Goal: Communication & Community: Answer question/provide support

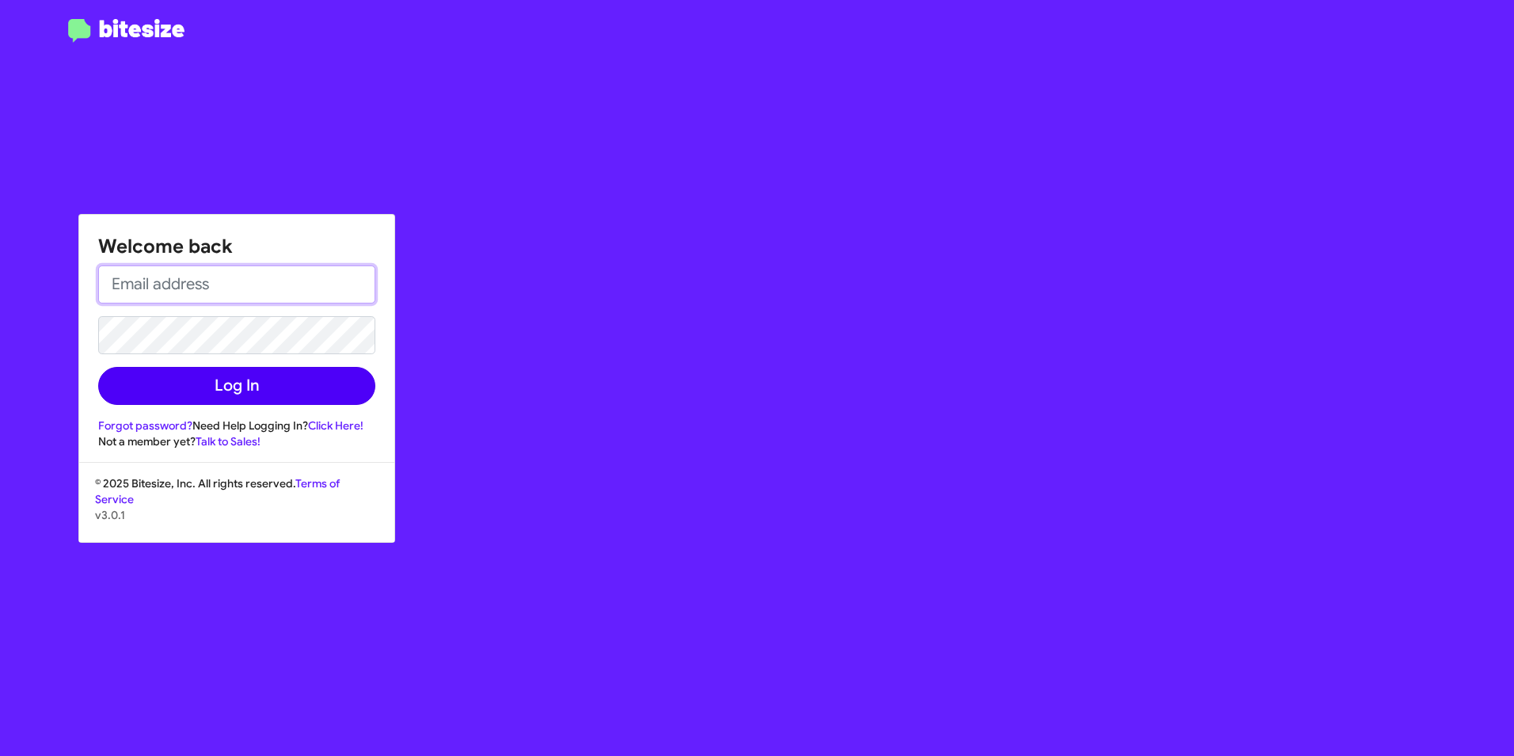
type input "[EMAIL_ADDRESS][DOMAIN_NAME]"
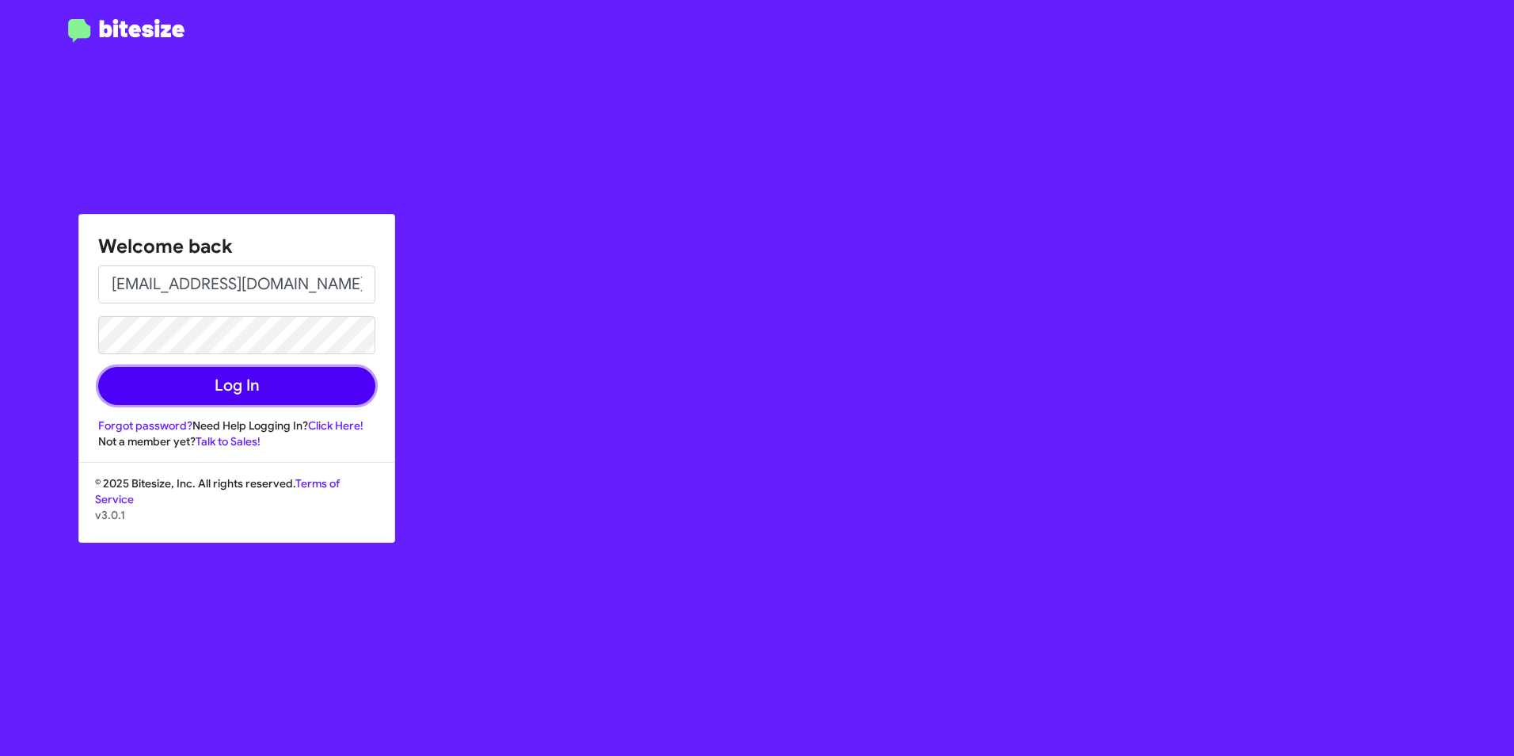
click at [223, 402] on button "Log In" at bounding box center [236, 386] width 277 height 38
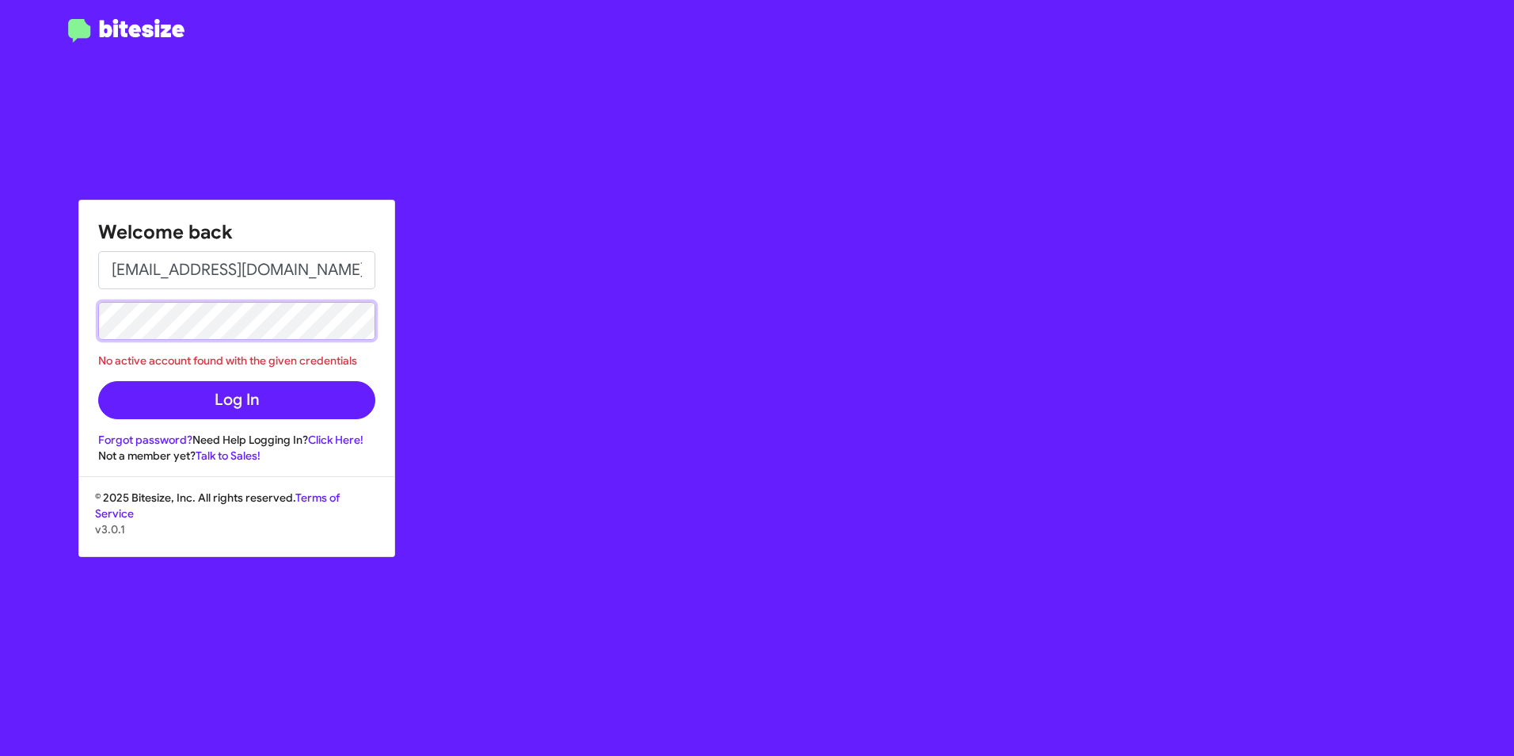
click at [0, 316] on html "Welcome back [EMAIL_ADDRESS][DOMAIN_NAME] No active account found with the give…" at bounding box center [757, 378] width 1514 height 756
click at [98, 381] on button "Log In" at bounding box center [236, 400] width 277 height 38
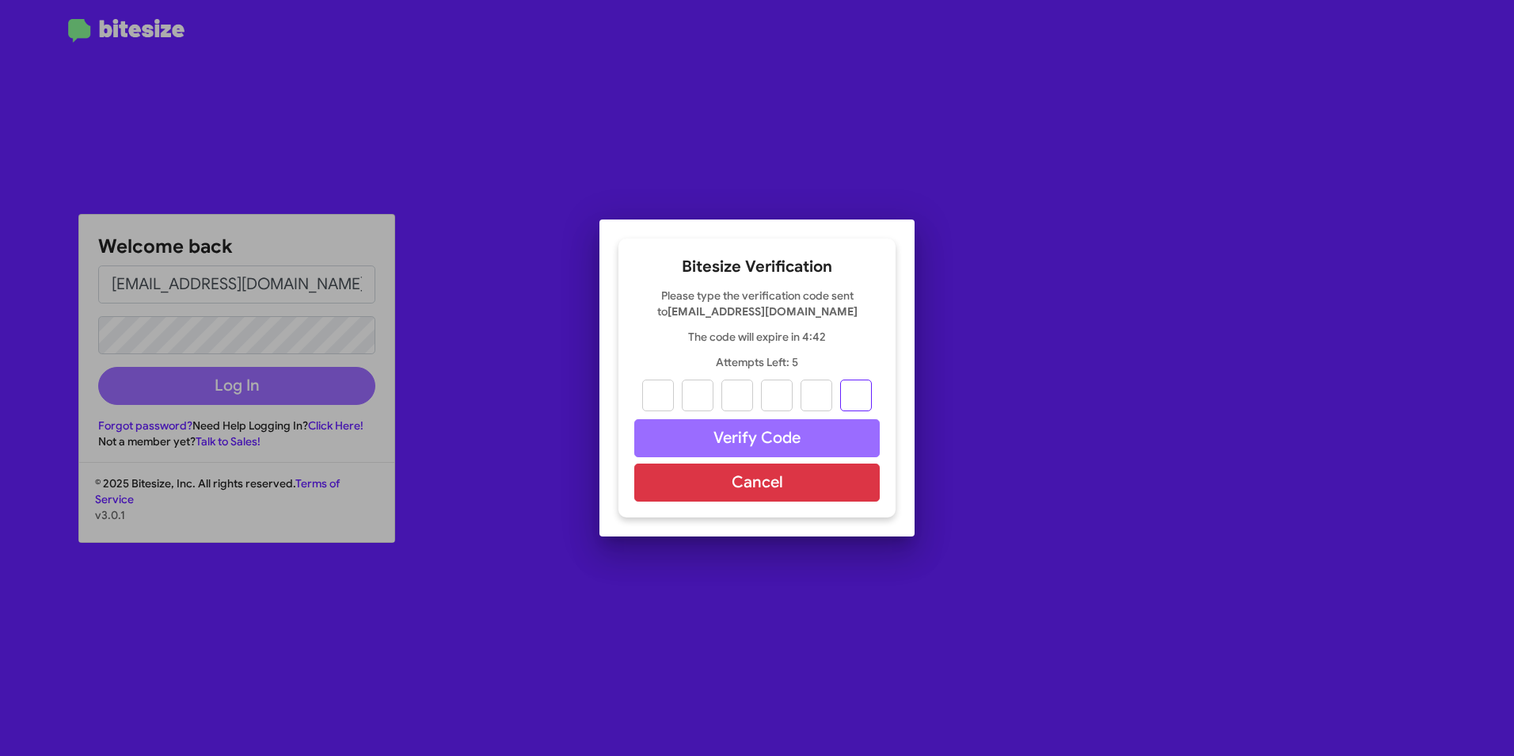
paste input "2"
type input "7"
type input "1"
type input "0"
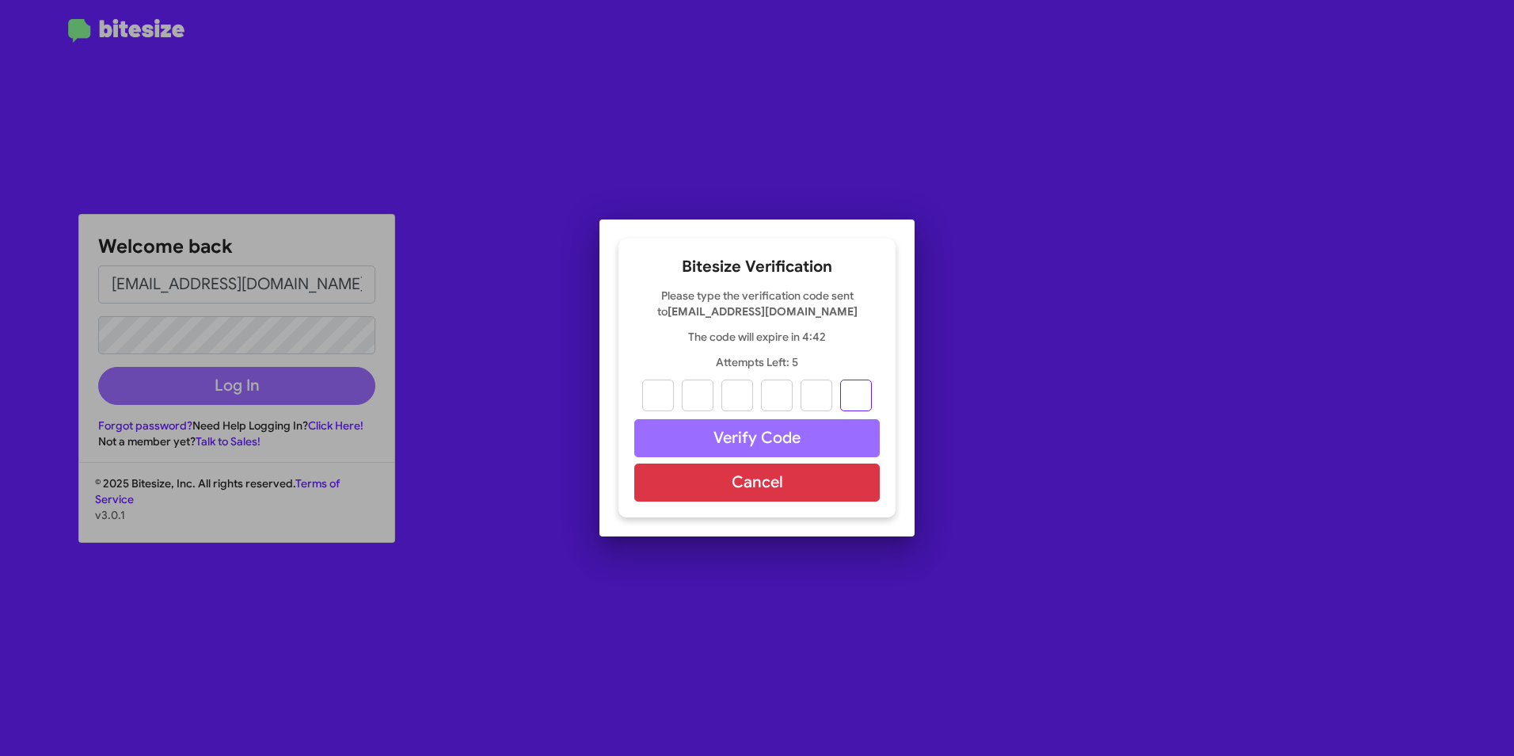
type input "4"
type input "2"
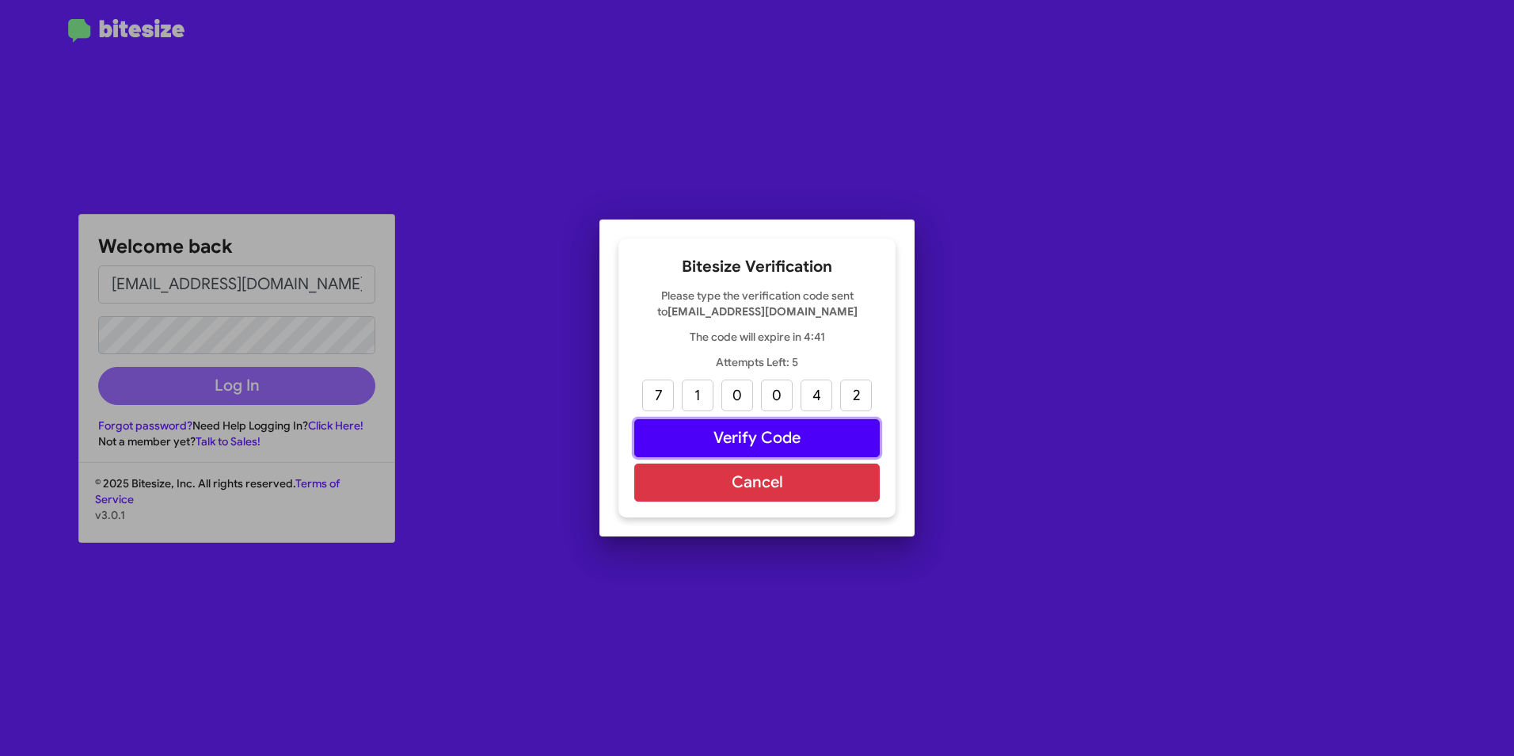
click at [727, 424] on button "Verify Code" at bounding box center [757, 438] width 246 height 38
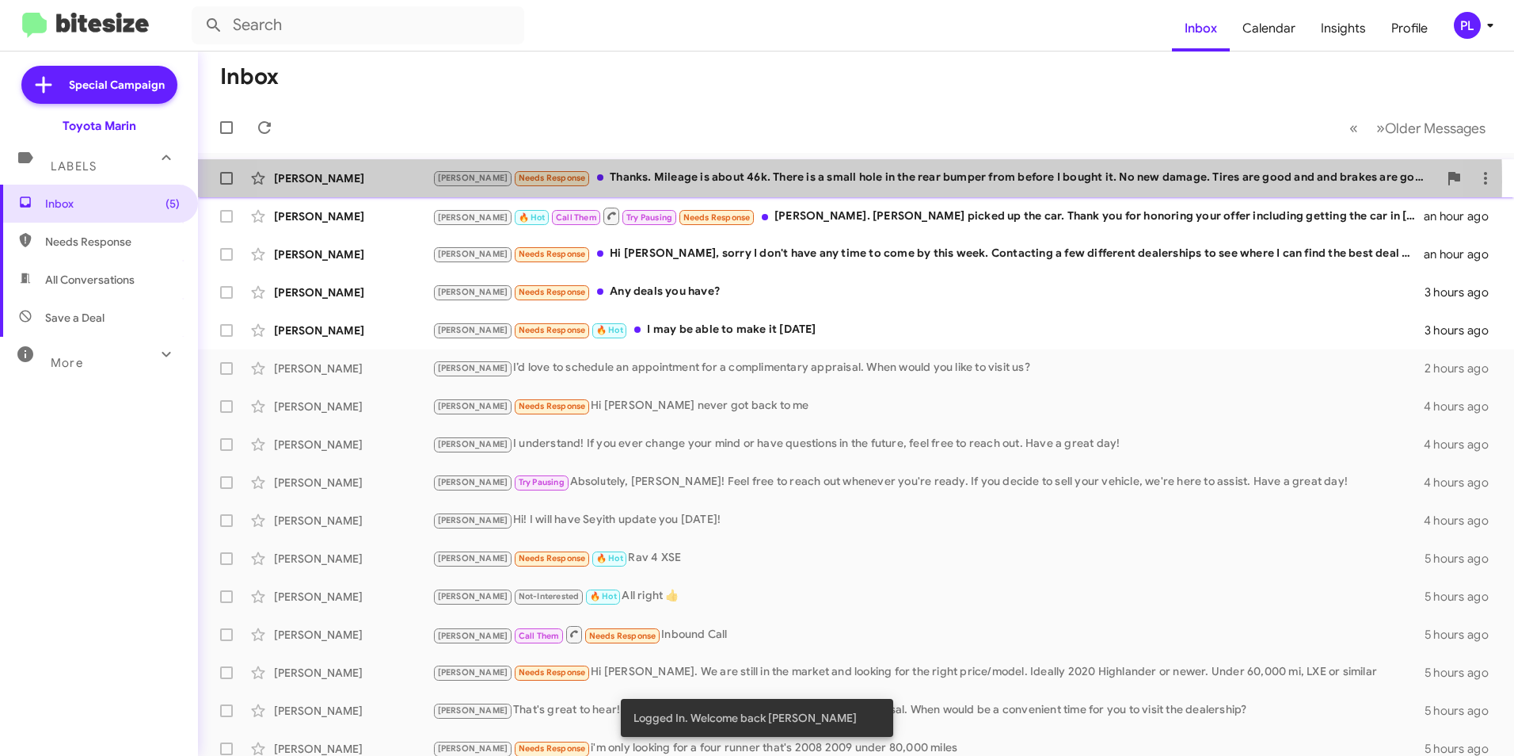
click at [778, 181] on div "[PERSON_NAME] Needs Response Thanks. Mileage is about 46k. There is a small hol…" at bounding box center [935, 178] width 1006 height 18
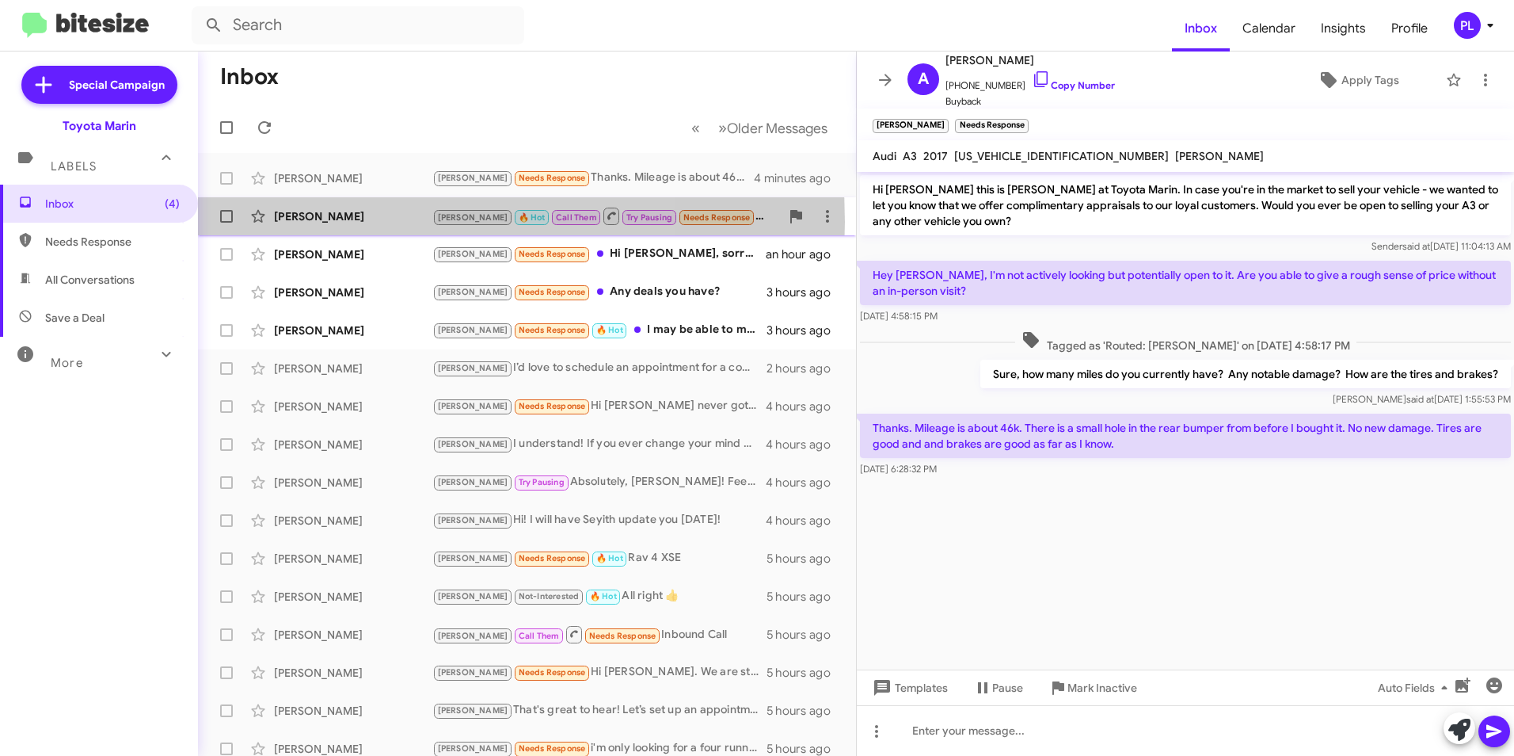
click at [357, 222] on div "[PERSON_NAME]" at bounding box center [353, 216] width 158 height 16
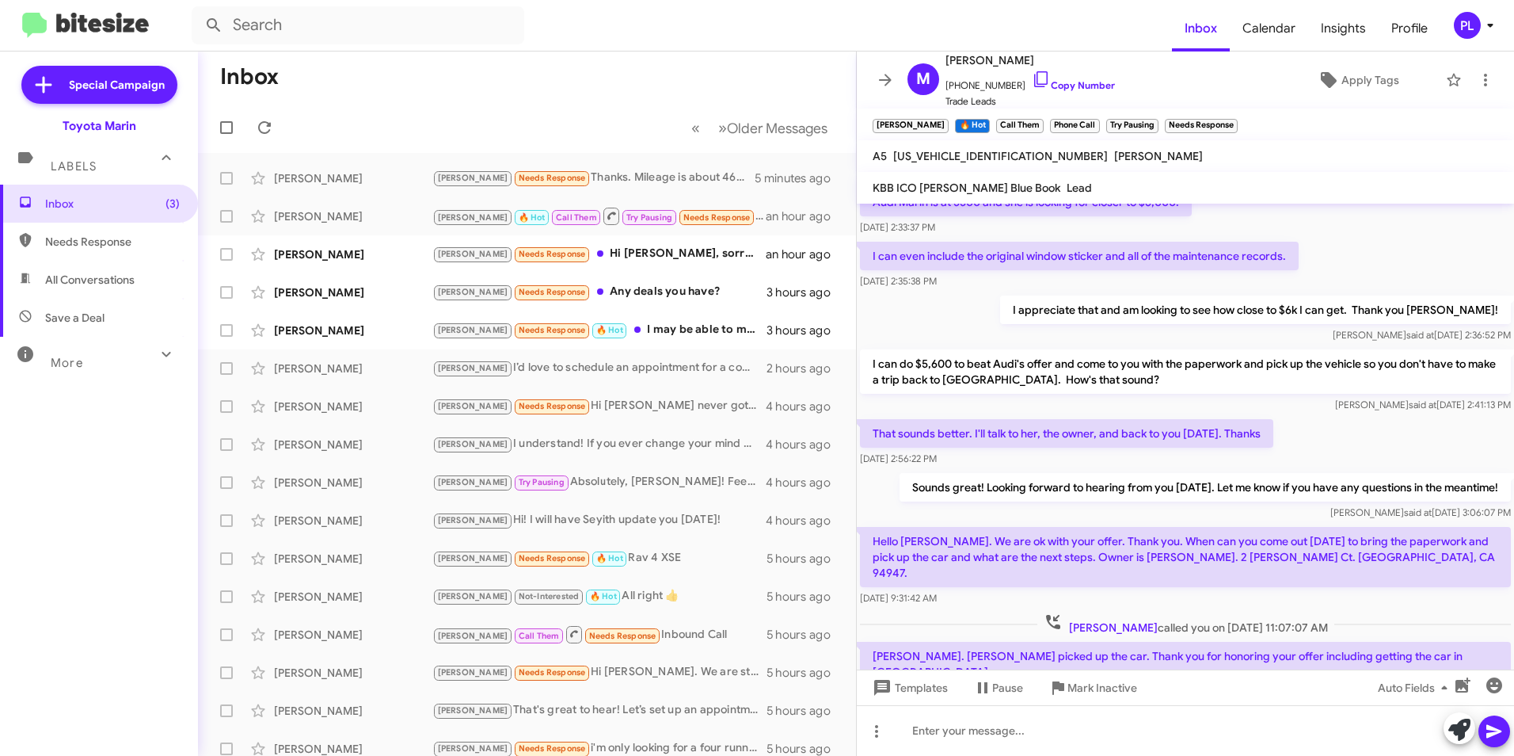
scroll to position [737, 0]
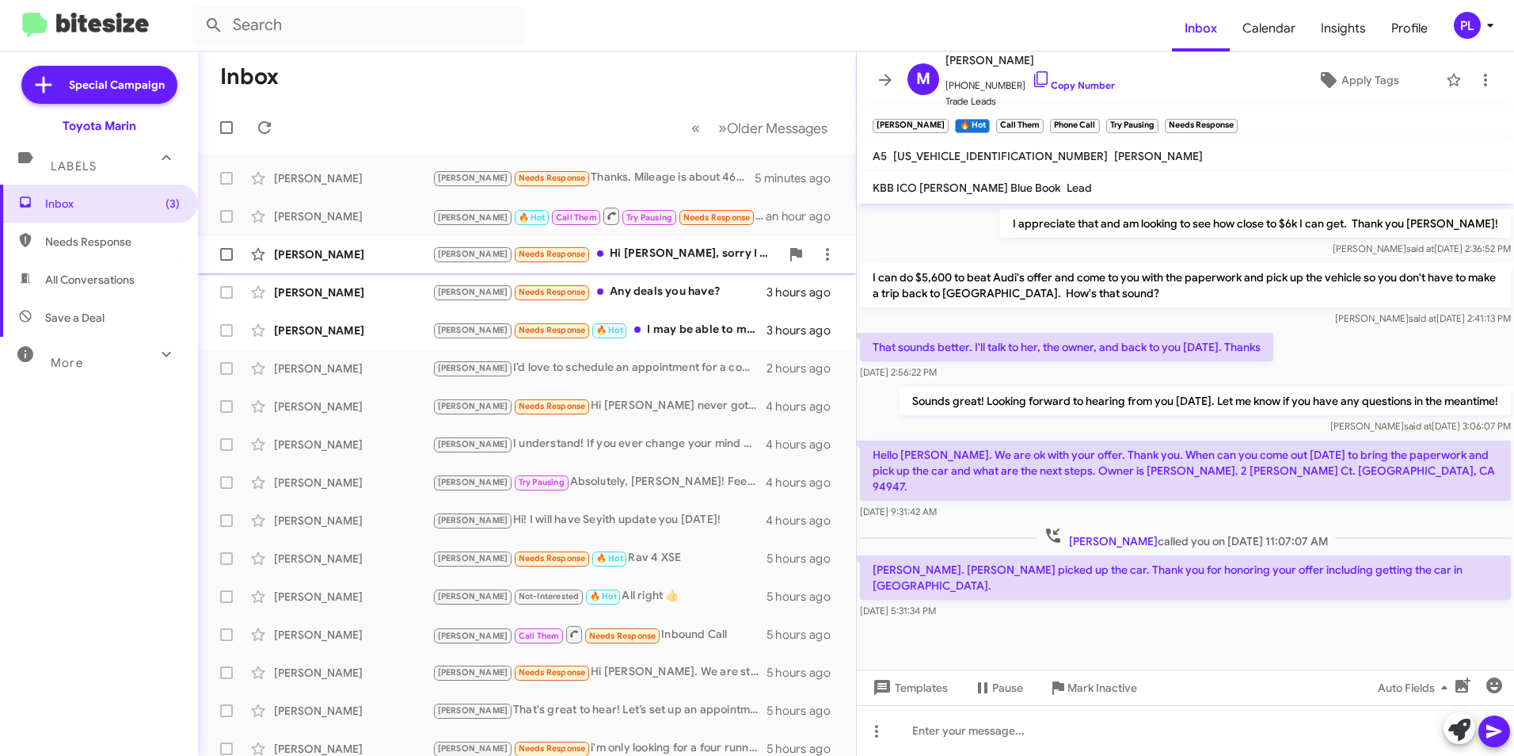
click at [337, 265] on div "[PERSON_NAME] [PERSON_NAME] Needs Response Hi [PERSON_NAME], sorry I don't have…" at bounding box center [527, 254] width 633 height 32
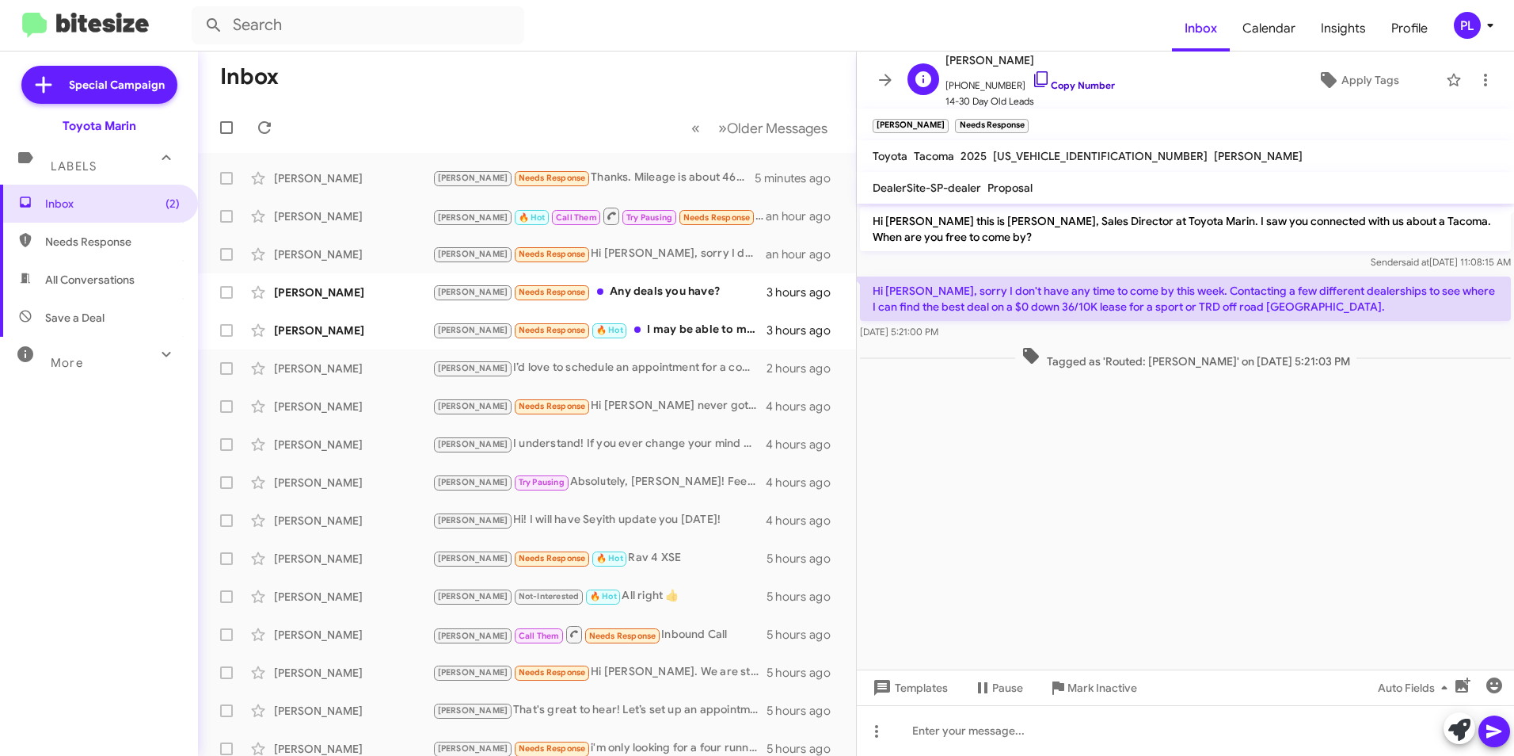
click at [1032, 73] on icon at bounding box center [1041, 79] width 19 height 19
click at [389, 296] on div "[PERSON_NAME]" at bounding box center [353, 292] width 158 height 16
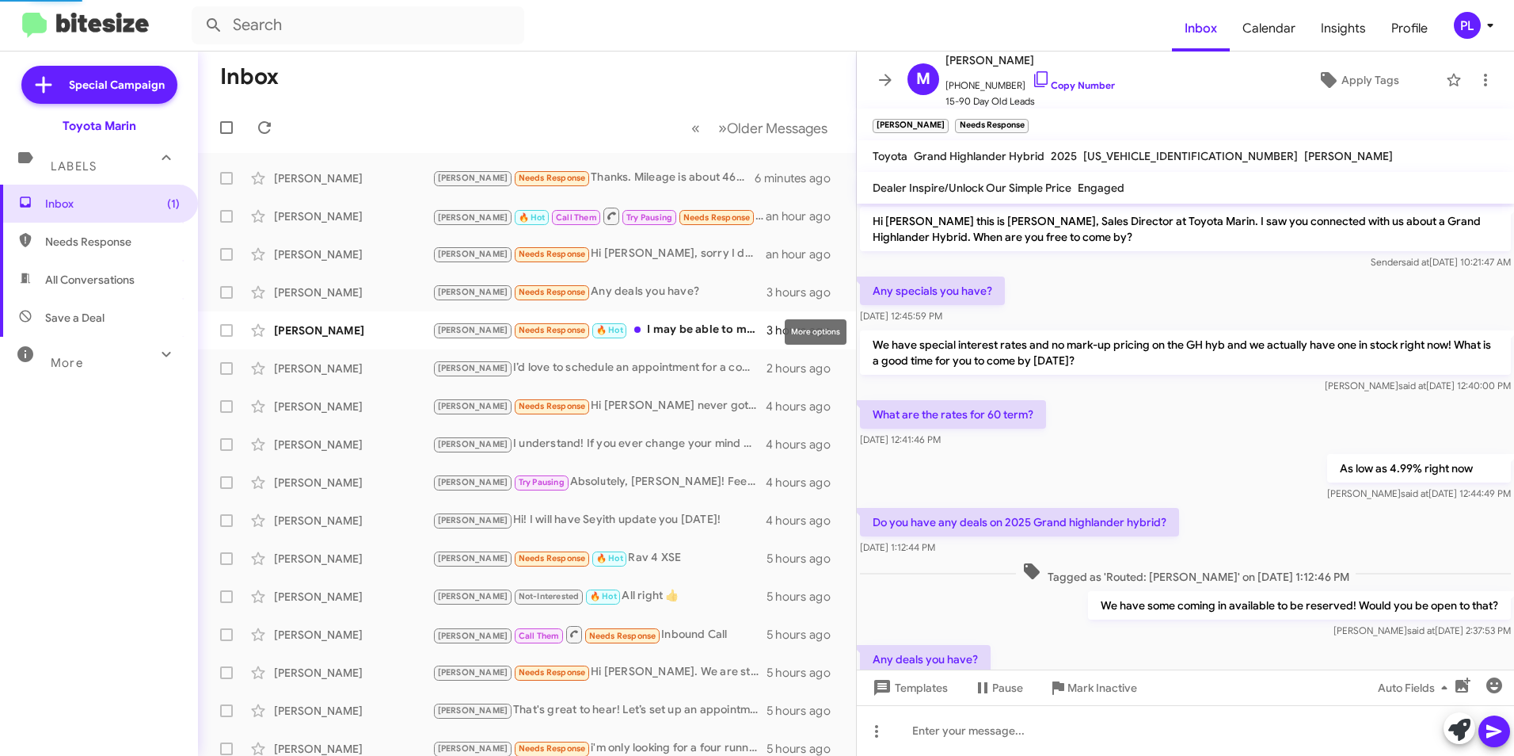
scroll to position [62, 0]
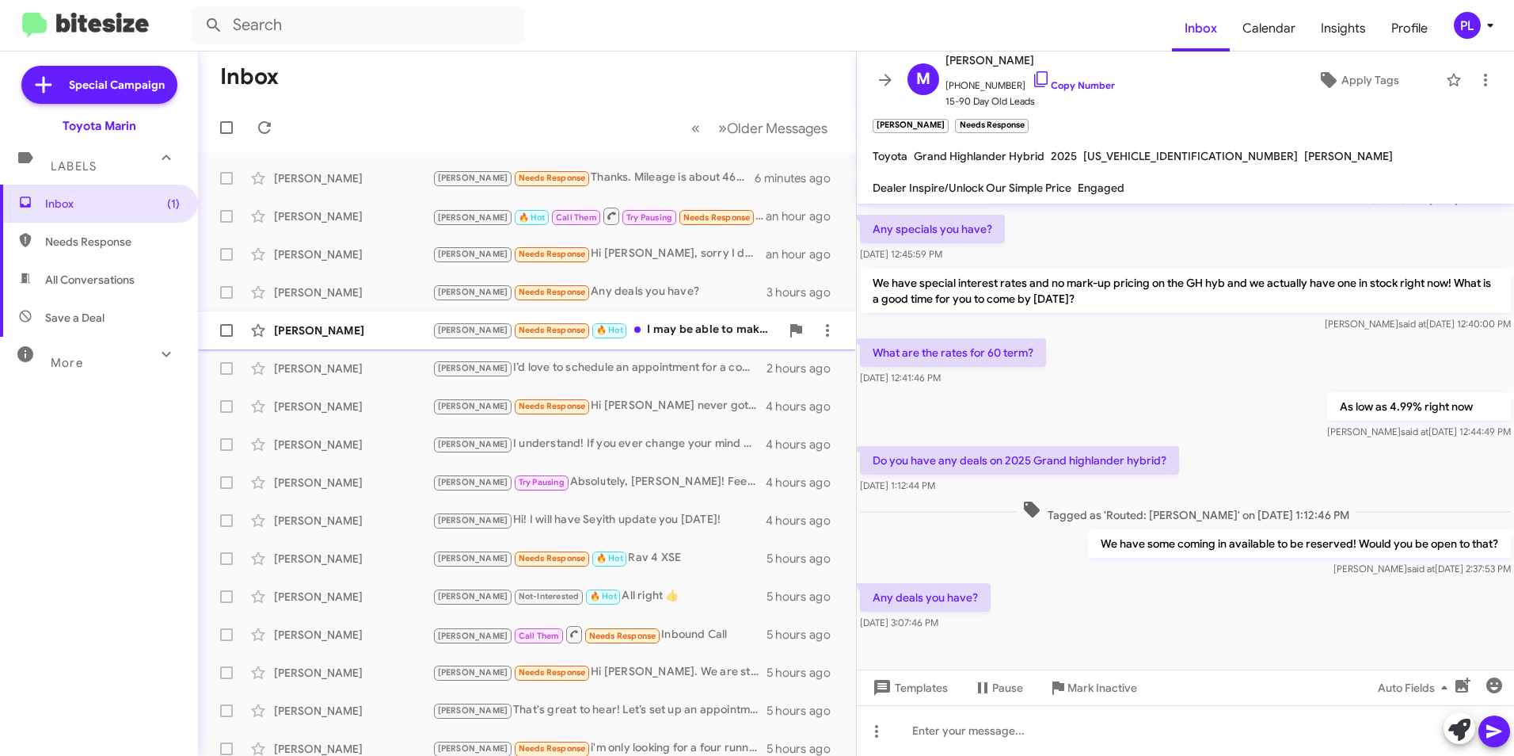
click at [695, 337] on div "[PERSON_NAME] Needs Response 🔥 Hot I may be able to make it [DATE]" at bounding box center [606, 330] width 348 height 18
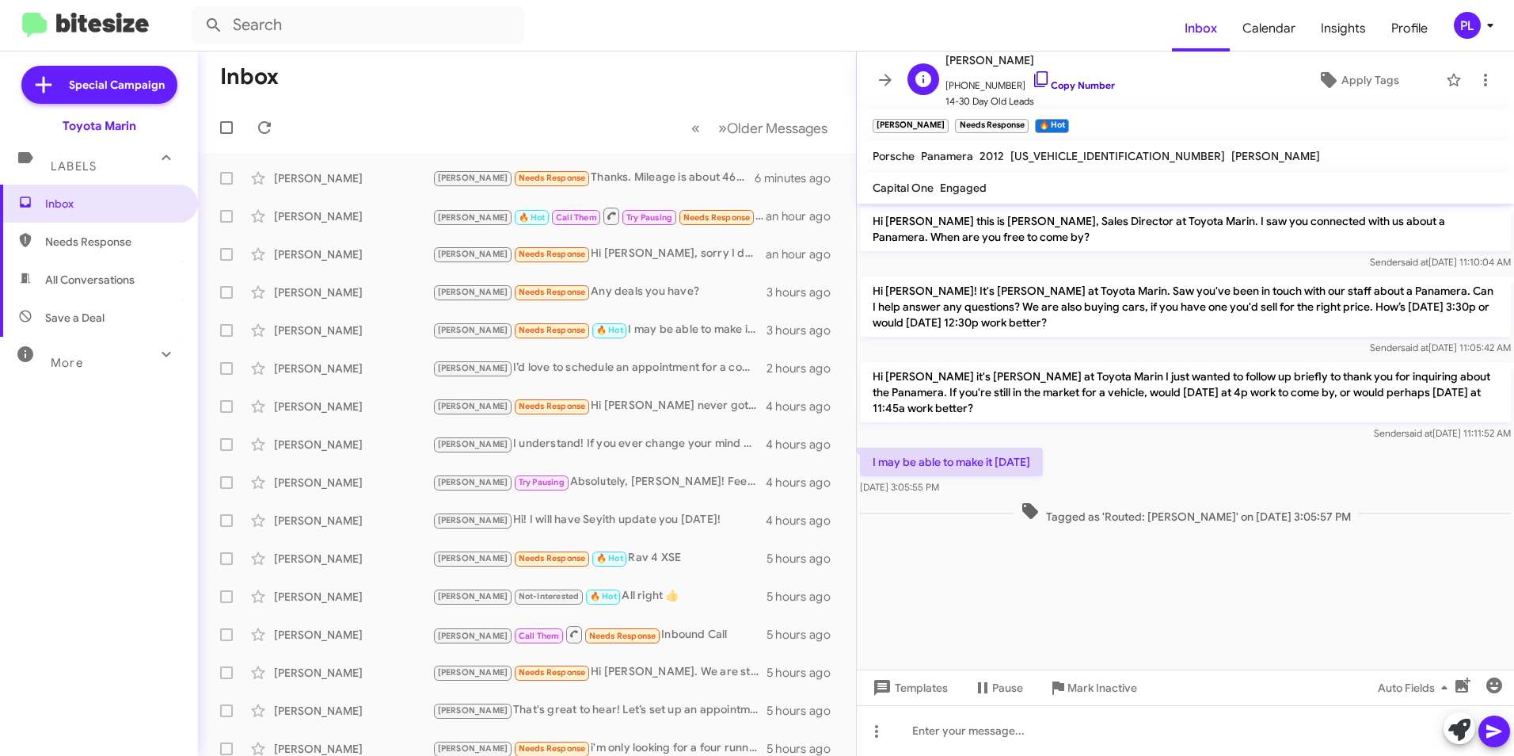
click at [1032, 83] on icon at bounding box center [1041, 79] width 19 height 19
click at [474, 63] on mat-toolbar-row "Inbox" at bounding box center [527, 76] width 658 height 51
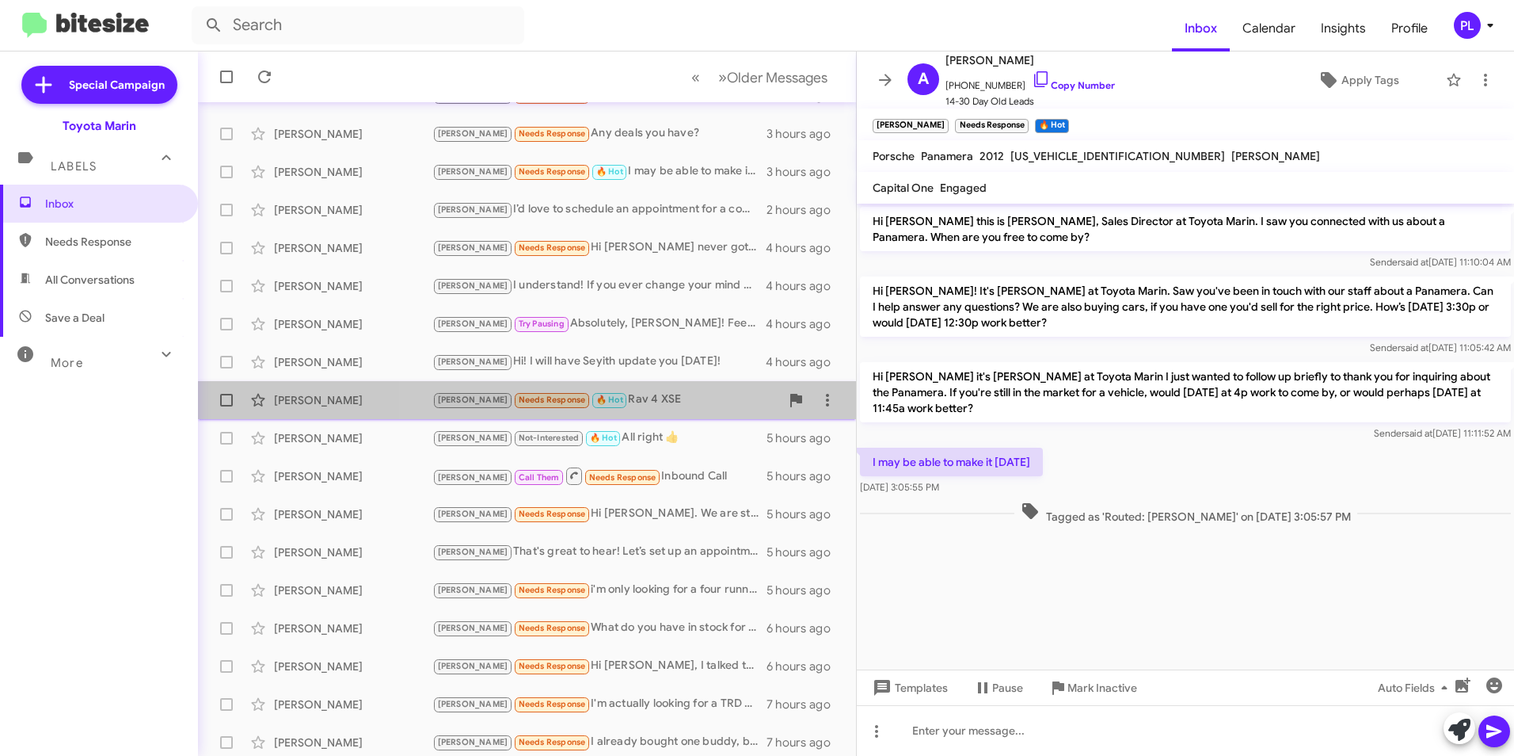
click at [648, 404] on div "[PERSON_NAME] Needs Response 🔥 Hot Rav 4 XSE" at bounding box center [606, 399] width 348 height 18
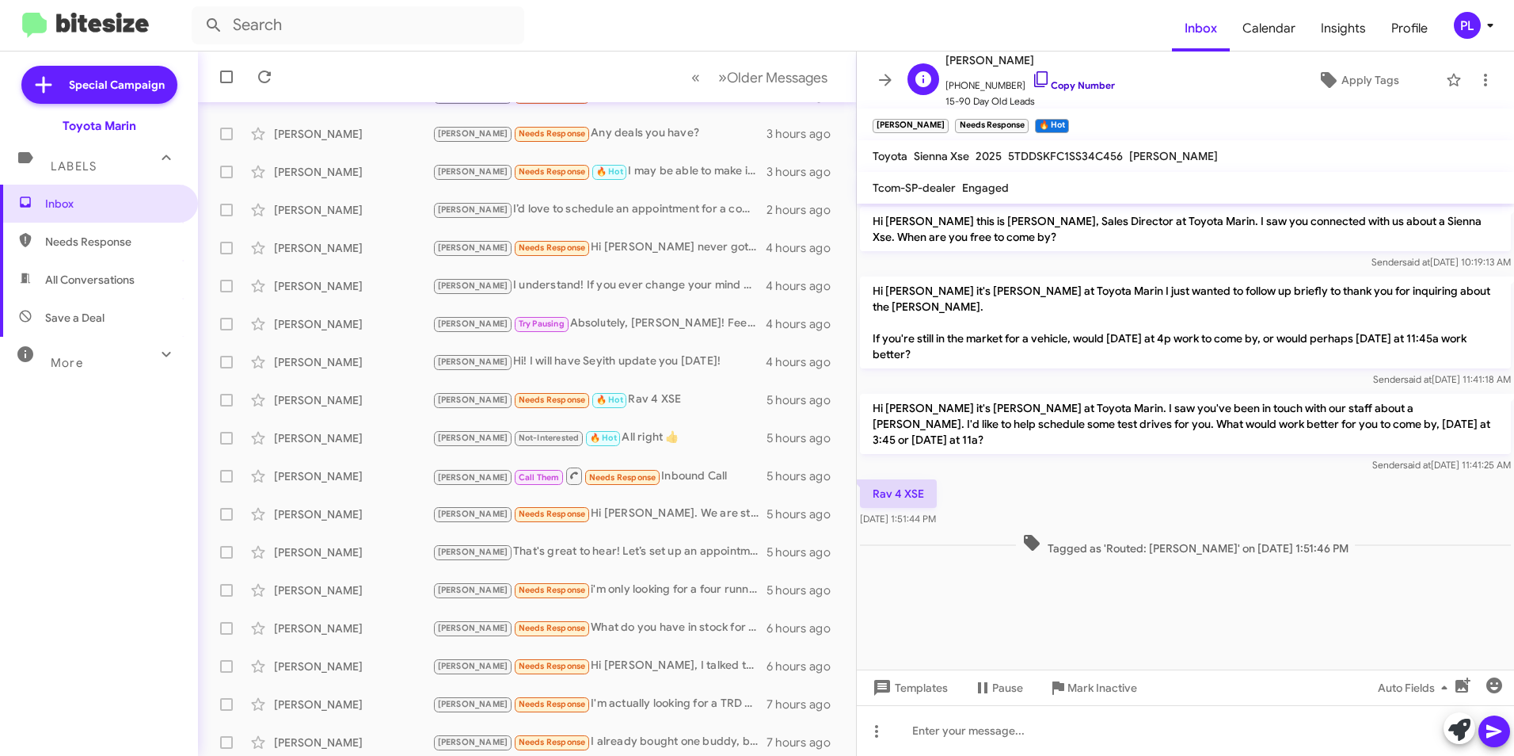
click at [1032, 77] on icon at bounding box center [1041, 79] width 19 height 19
click at [337, 433] on div "[PERSON_NAME]" at bounding box center [353, 438] width 158 height 16
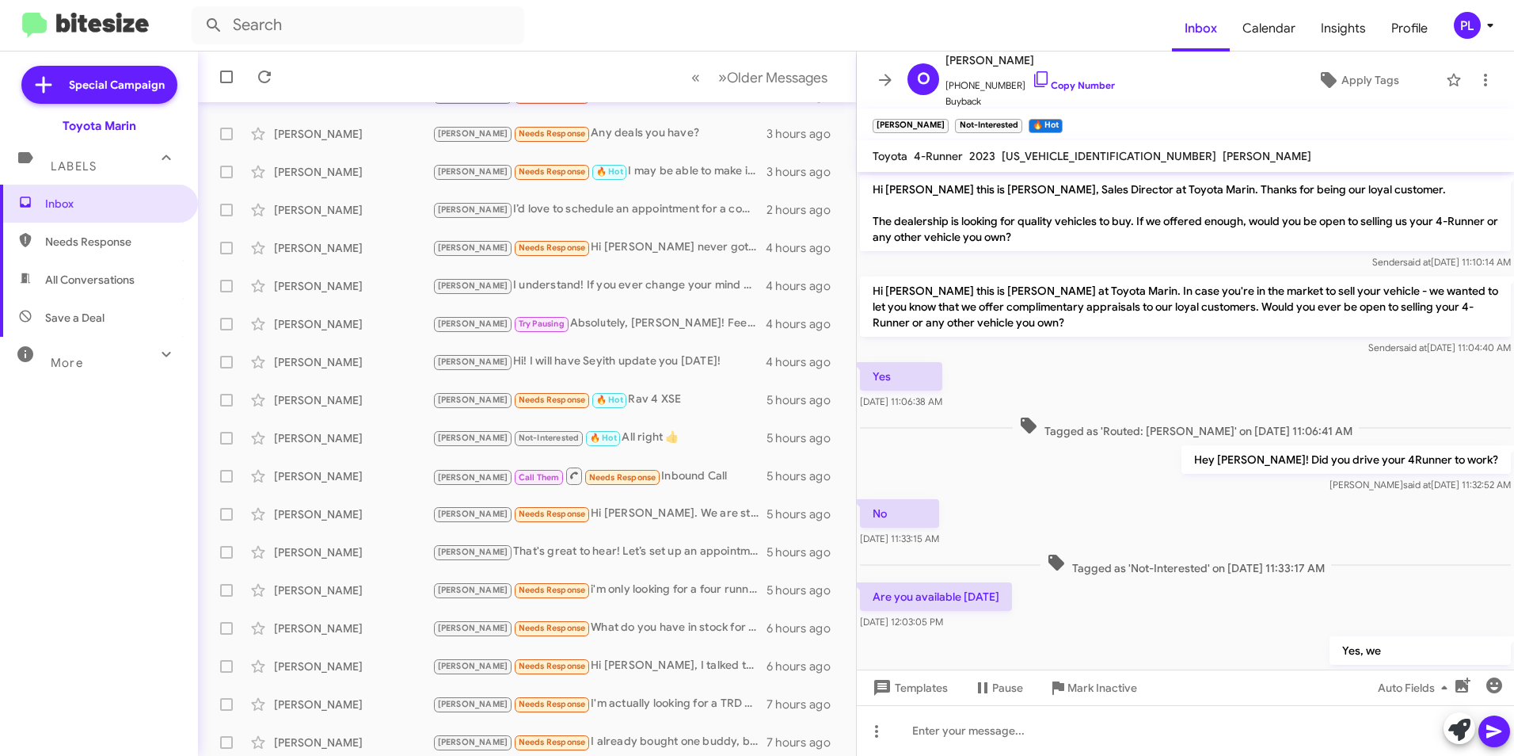
scroll to position [531, 0]
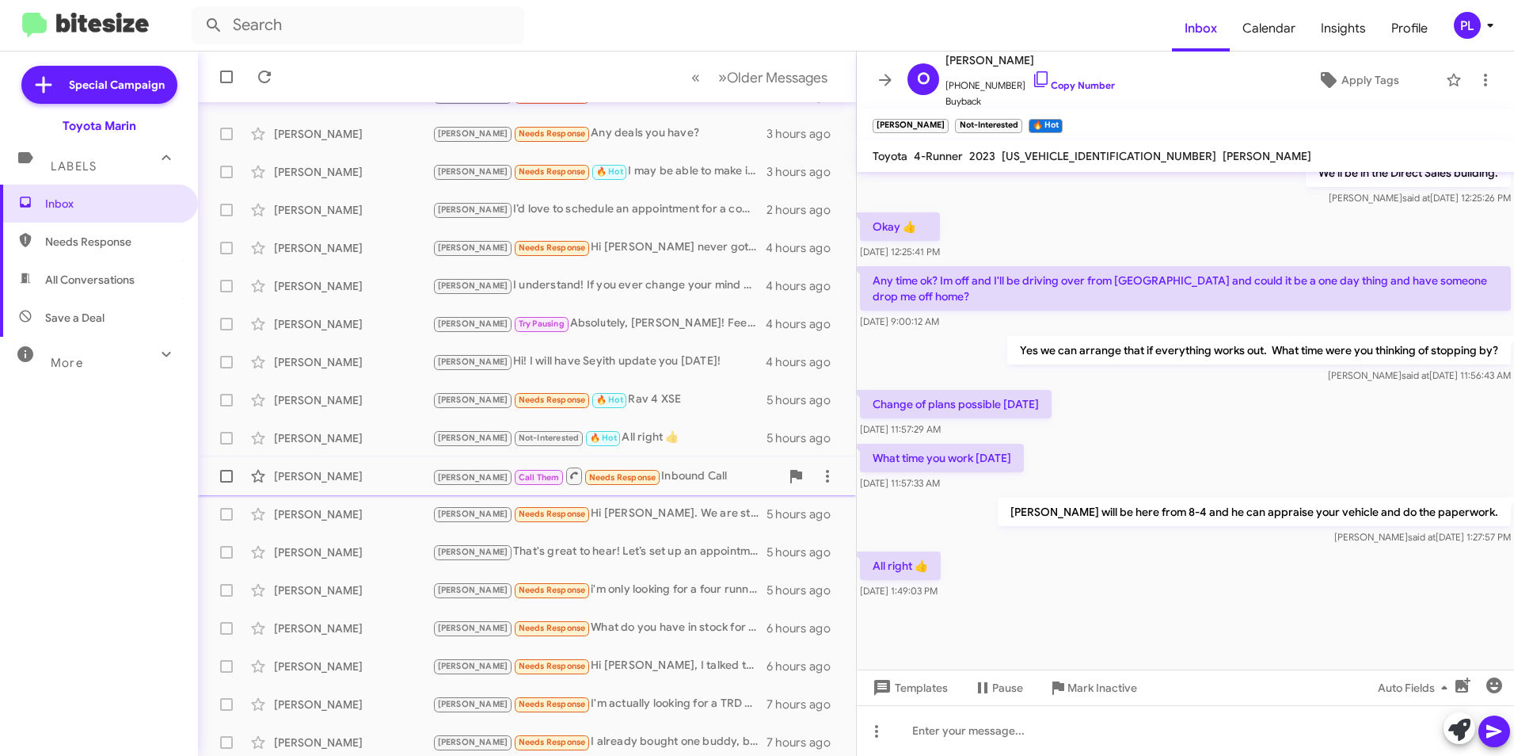
click at [670, 478] on div "[PERSON_NAME] Them Needs Response Inbound Call" at bounding box center [606, 476] width 348 height 20
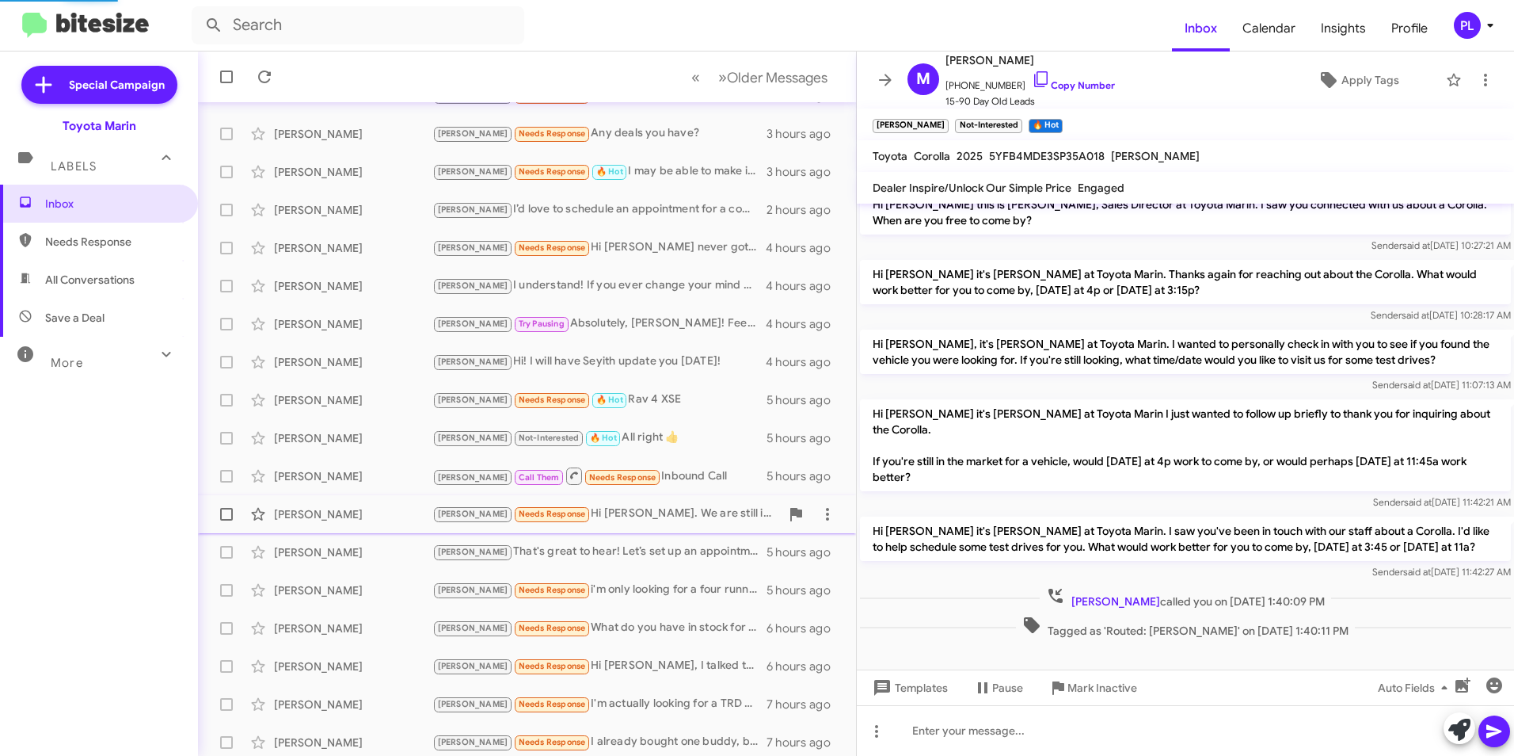
scroll to position [1, 0]
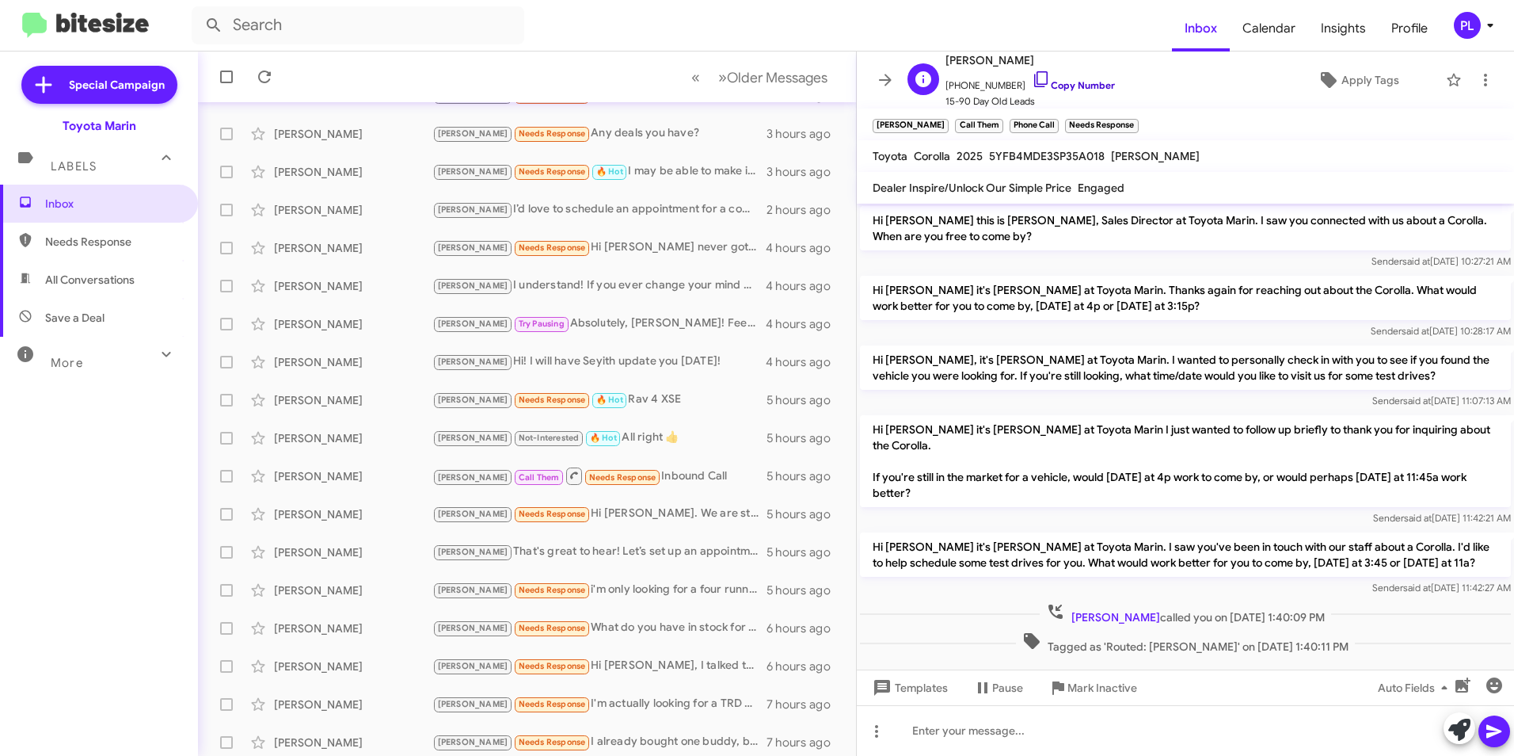
click at [1032, 74] on icon at bounding box center [1041, 79] width 19 height 19
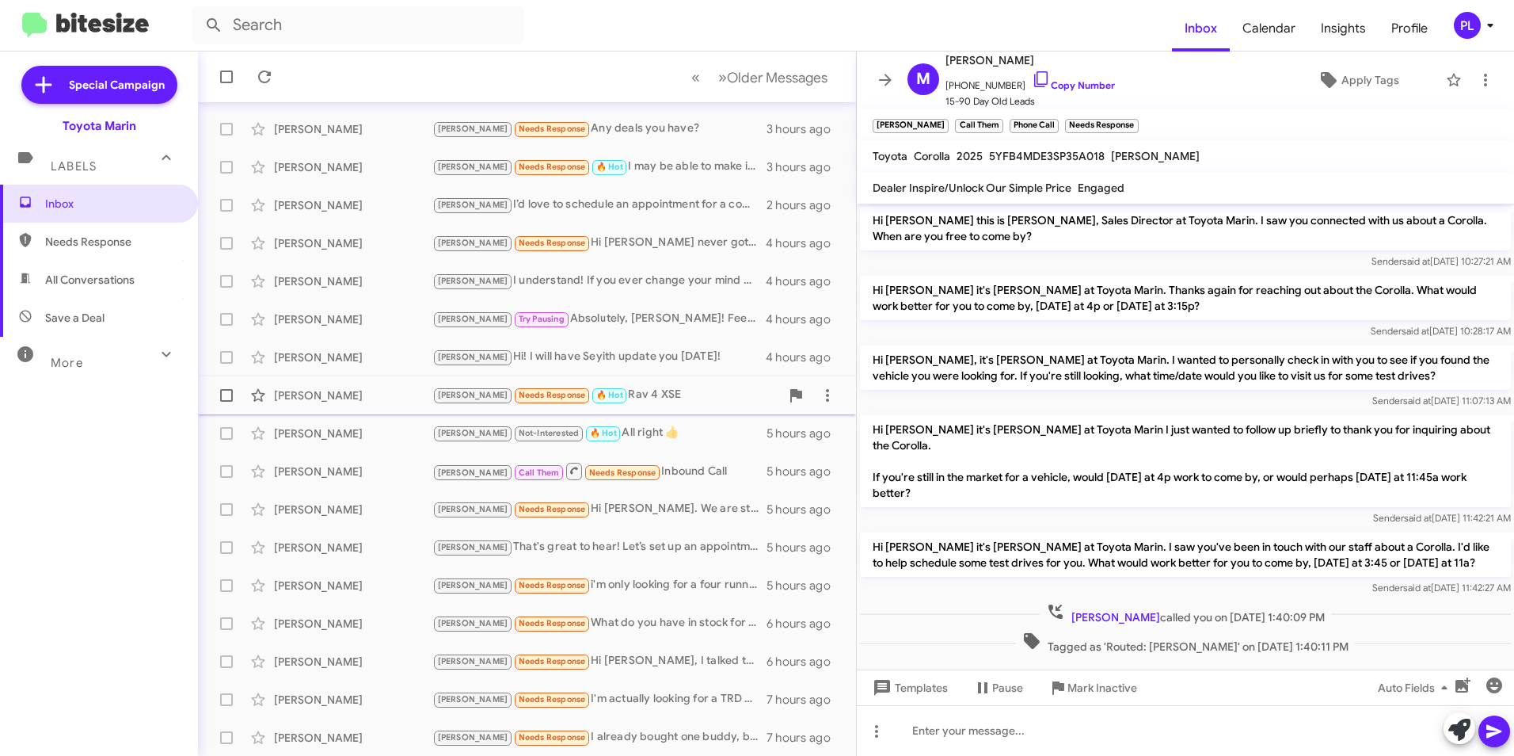
scroll to position [164, 0]
click at [376, 518] on div "Nessa [PERSON_NAME] Needs Response Hi [PERSON_NAME]. We are still in the market…" at bounding box center [527, 509] width 633 height 32
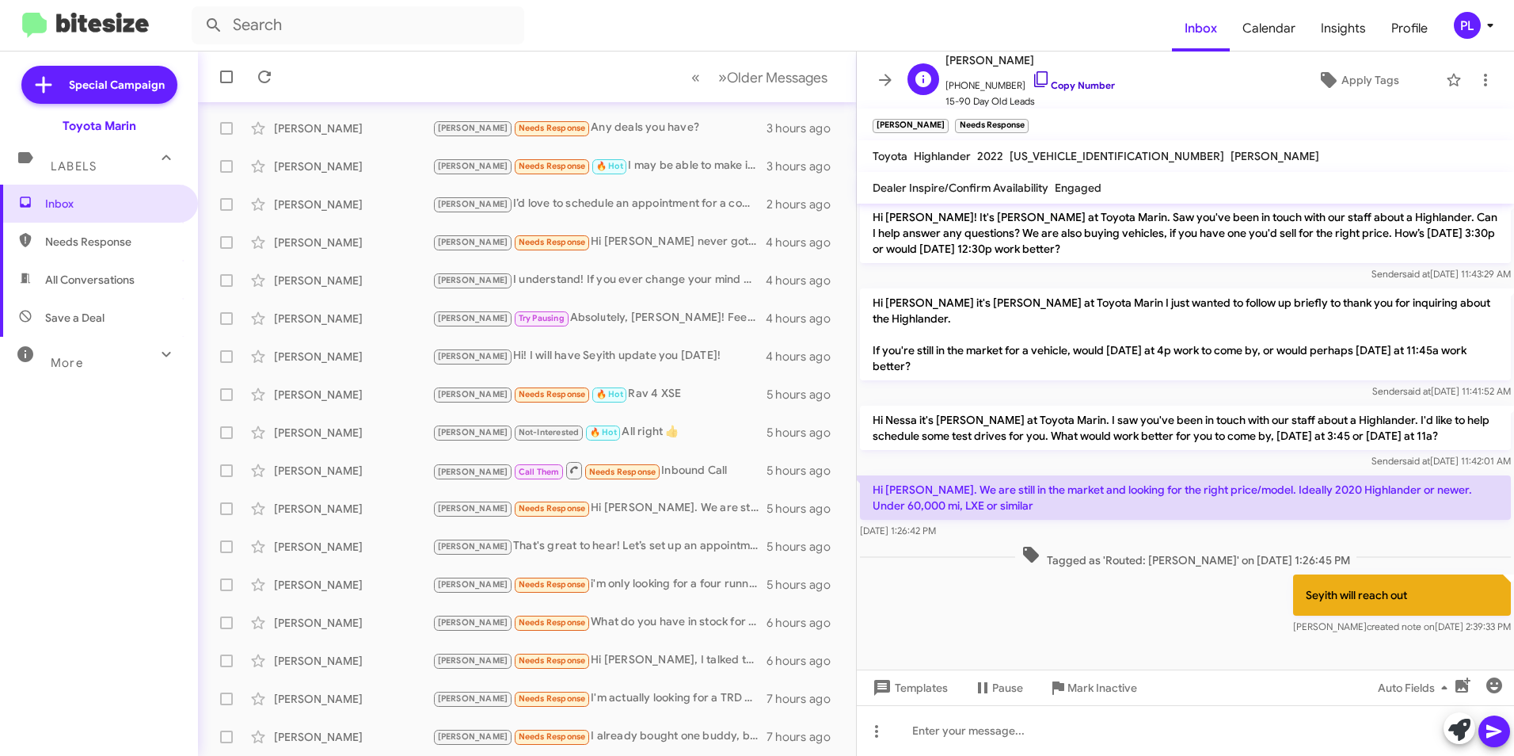
click at [1032, 81] on icon at bounding box center [1041, 79] width 19 height 19
